Goal: Information Seeking & Learning: Learn about a topic

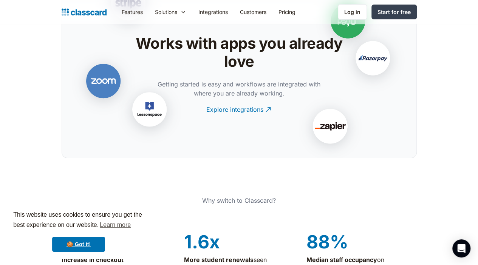
scroll to position [1612, 0]
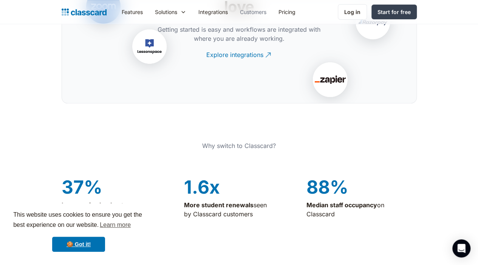
click at [234, 10] on link "Customers" at bounding box center [253, 11] width 39 height 17
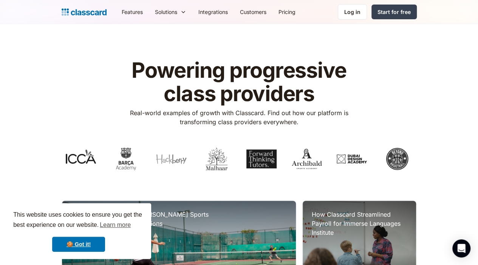
click at [272, 12] on link "Pricing" at bounding box center [286, 11] width 29 height 17
